Goal: Task Accomplishment & Management: Manage account settings

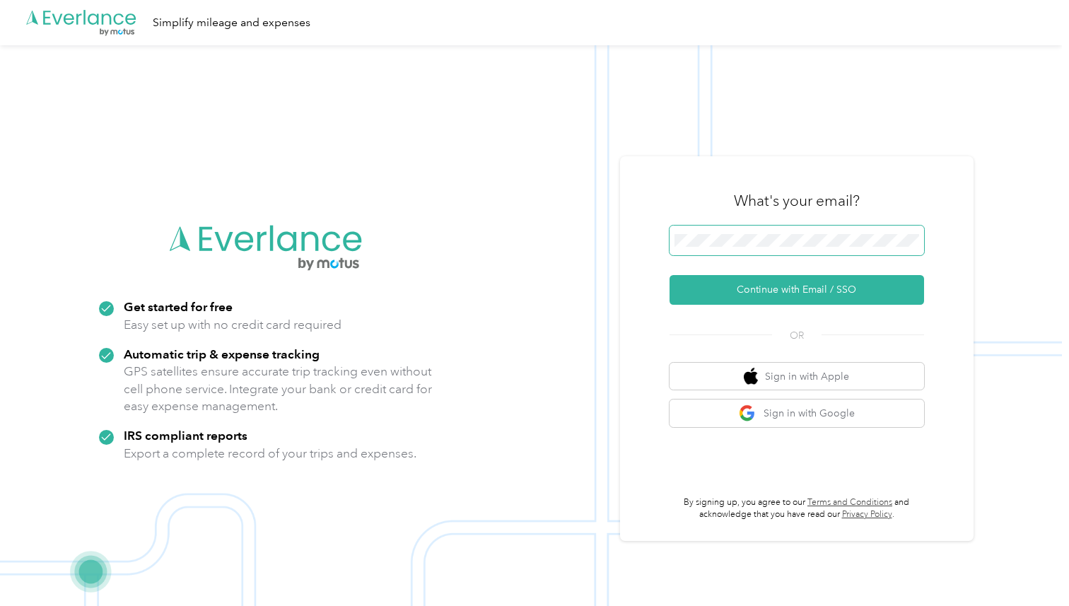
click at [739, 231] on span at bounding box center [797, 241] width 255 height 30
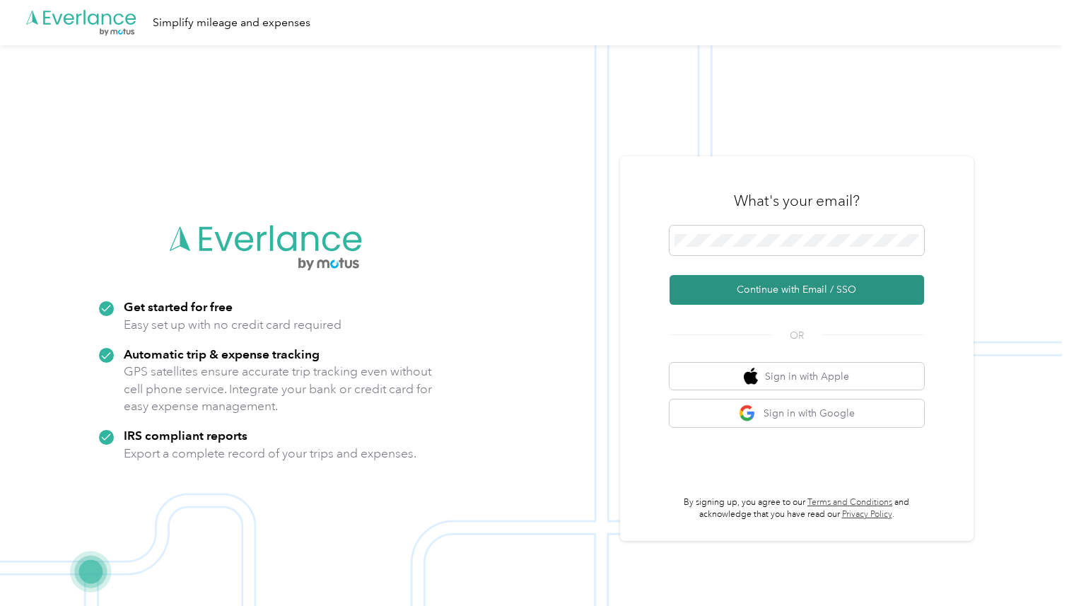
click at [762, 286] on button "Continue with Email / SSO" at bounding box center [797, 290] width 255 height 30
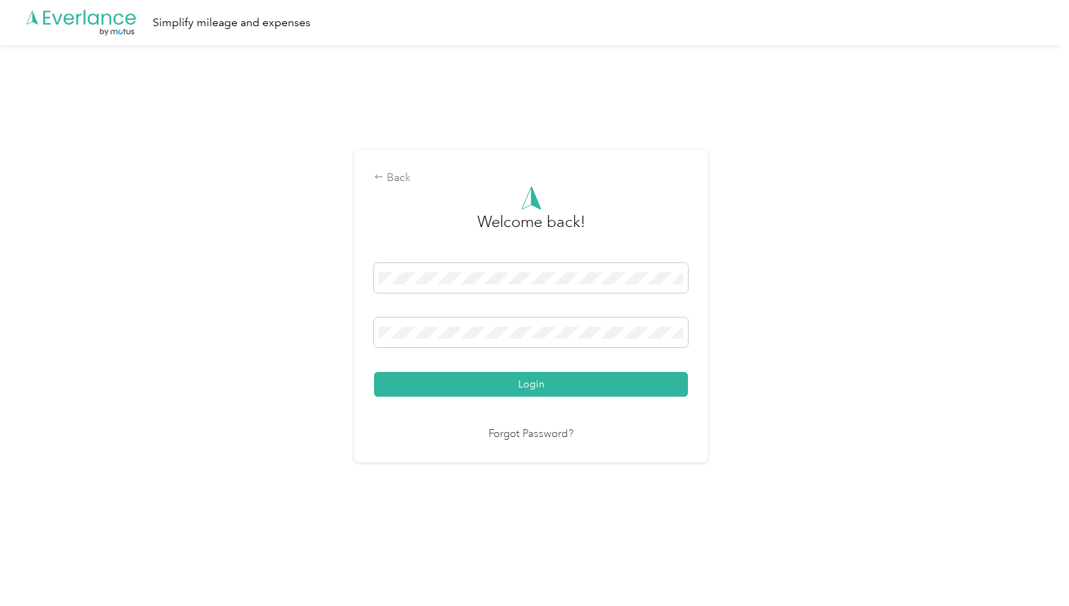
click at [474, 371] on div "Login" at bounding box center [531, 330] width 314 height 134
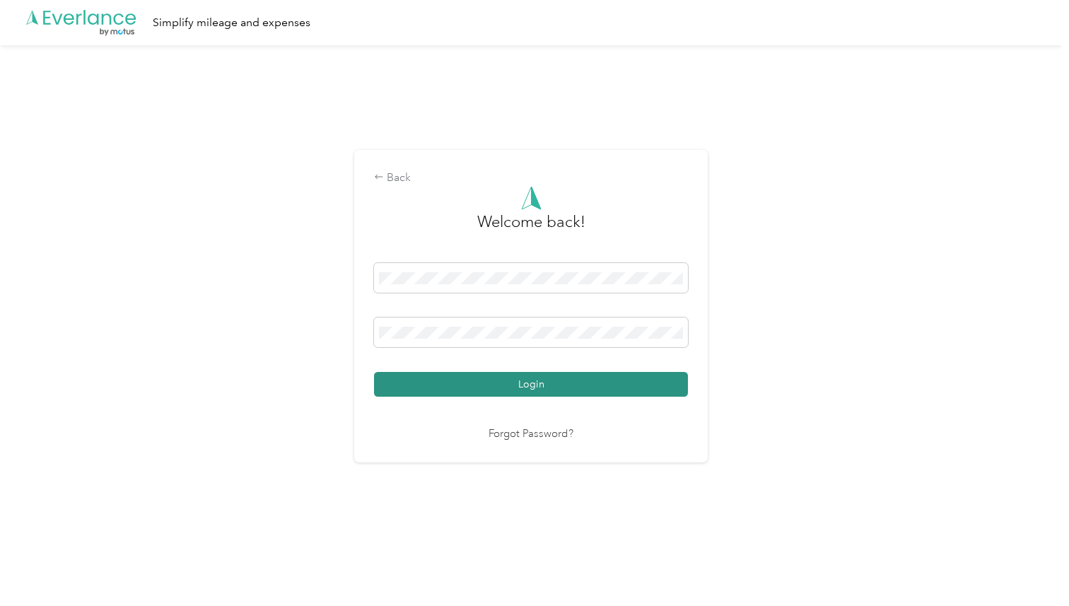
click at [474, 385] on button "Login" at bounding box center [531, 384] width 314 height 25
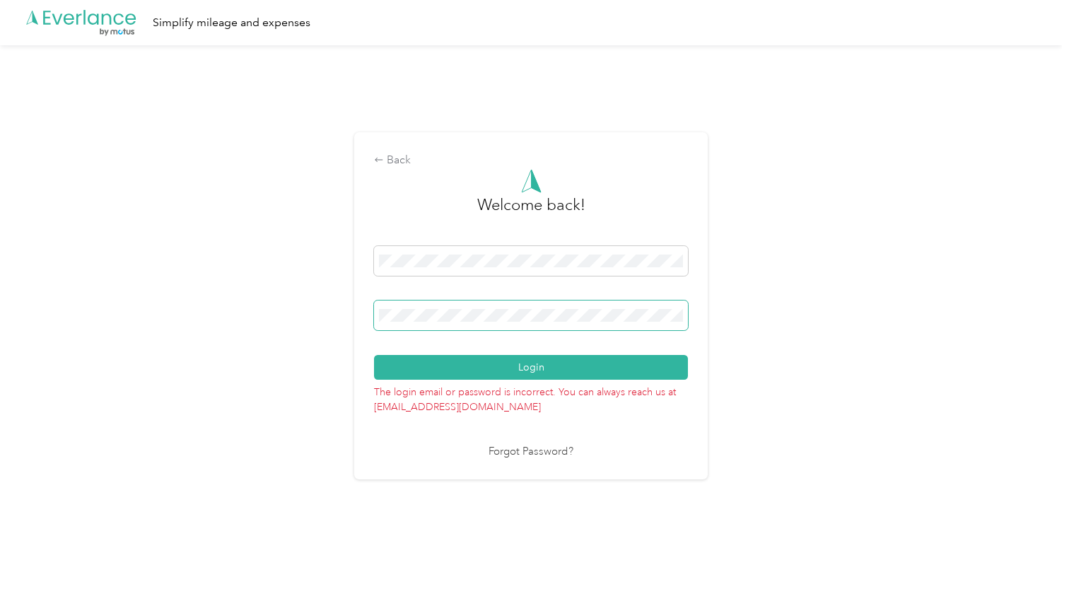
click at [374, 355] on button "Login" at bounding box center [531, 367] width 314 height 25
